Goal: Task Accomplishment & Management: Use online tool/utility

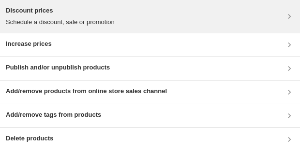
click at [138, 24] on div "Discount prices Schedule a discount, sale or promotion" at bounding box center [150, 16] width 288 height 21
click at [118, 15] on div "Discount prices Schedule a discount, sale or promotion" at bounding box center [150, 16] width 288 height 21
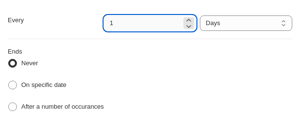
click at [152, 23] on input "1" at bounding box center [143, 22] width 78 height 15
click at [241, 21] on select "Days Weeks Months Years" at bounding box center [246, 22] width 92 height 15
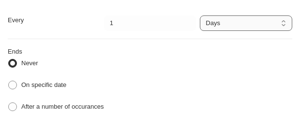
select select "month"
click at [200, 15] on select "Days Weeks Months Years" at bounding box center [246, 22] width 92 height 15
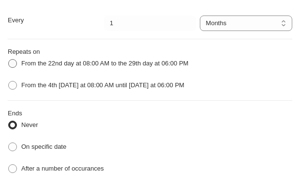
click at [48, 63] on span "From the 22nd day at 08:00 AM to the 29th day at 06:00 PM" at bounding box center [104, 62] width 167 height 7
click at [9, 59] on input "From the 22nd day at 08:00 AM to the 29th day at 06:00 PM" at bounding box center [8, 59] width 0 height 0
radio input "true"
click at [30, 82] on span "From the 4th [DATE] at 08:00 AM until [DATE] at 06:00 PM" at bounding box center [102, 84] width 163 height 7
click at [9, 81] on input "From the 4th [DATE] at 08:00 AM until [DATE] at 06:00 PM" at bounding box center [8, 81] width 0 height 0
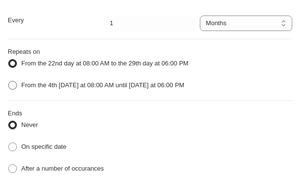
radio input "true"
click at [238, 24] on select "Days Weeks Months Years" at bounding box center [246, 22] width 92 height 15
click at [200, 15] on select "Days Weeks Months Years" at bounding box center [246, 22] width 92 height 15
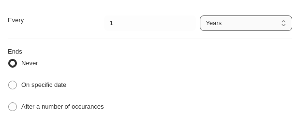
click at [268, 24] on select "Days Weeks Months Years" at bounding box center [246, 22] width 92 height 15
select select "month"
click at [200, 15] on select "Days Weeks Months Years" at bounding box center [246, 22] width 92 height 15
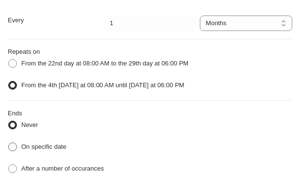
click at [61, 143] on span "On specific date" at bounding box center [43, 146] width 45 height 7
click at [9, 142] on input "On specific date" at bounding box center [8, 142] width 0 height 0
radio input "true"
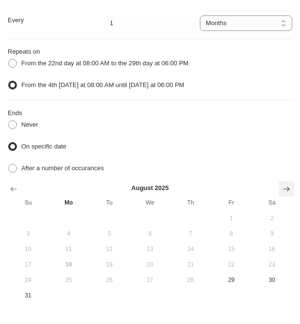
click at [289, 151] on icon "Show next month, September 2025" at bounding box center [286, 189] width 10 height 10
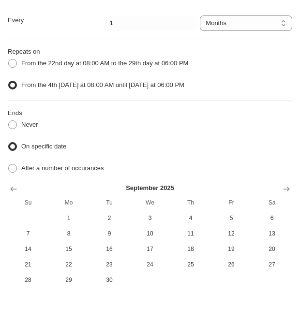
drag, startPoint x: 289, startPoint y: 184, endPoint x: 289, endPoint y: 178, distance: 5.8
click at [289, 151] on button "Show next month, October 2025" at bounding box center [286, 188] width 15 height 15
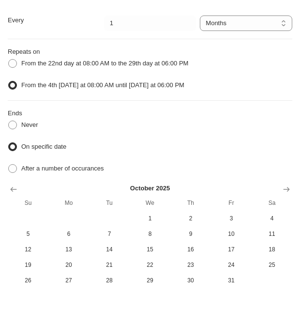
click at [289, 151] on div "[DATE] Su Mo Tu We Th Fr Sa 1 2 3 4 5 6 7 8 9 10 11 12 13 14 15 16 17 18 19 20 …" at bounding box center [146, 232] width 292 height 112
click at [289, 151] on icon "Show next month, November 2025" at bounding box center [286, 189] width 10 height 10
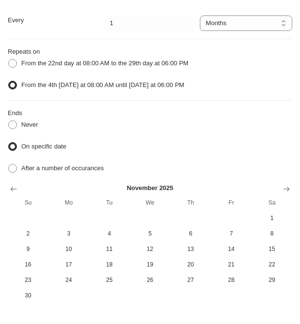
click at [237, 142] on div "On specific date" at bounding box center [150, 147] width 284 height 14
click at [232, 151] on span "28" at bounding box center [231, 280] width 33 height 8
click at [42, 151] on span "After a number of occurances" at bounding box center [62, 167] width 83 height 7
click at [9, 151] on input "After a number of occurances" at bounding box center [8, 164] width 0 height 0
radio input "true"
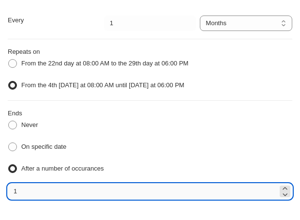
click at [157, 151] on input "1" at bounding box center [143, 190] width 270 height 15
click at [287, 151] on icon at bounding box center [285, 188] width 10 height 10
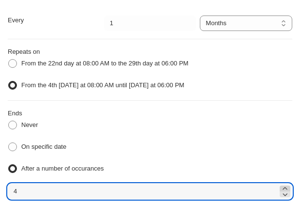
type input "5"
